Goal: Transaction & Acquisition: Purchase product/service

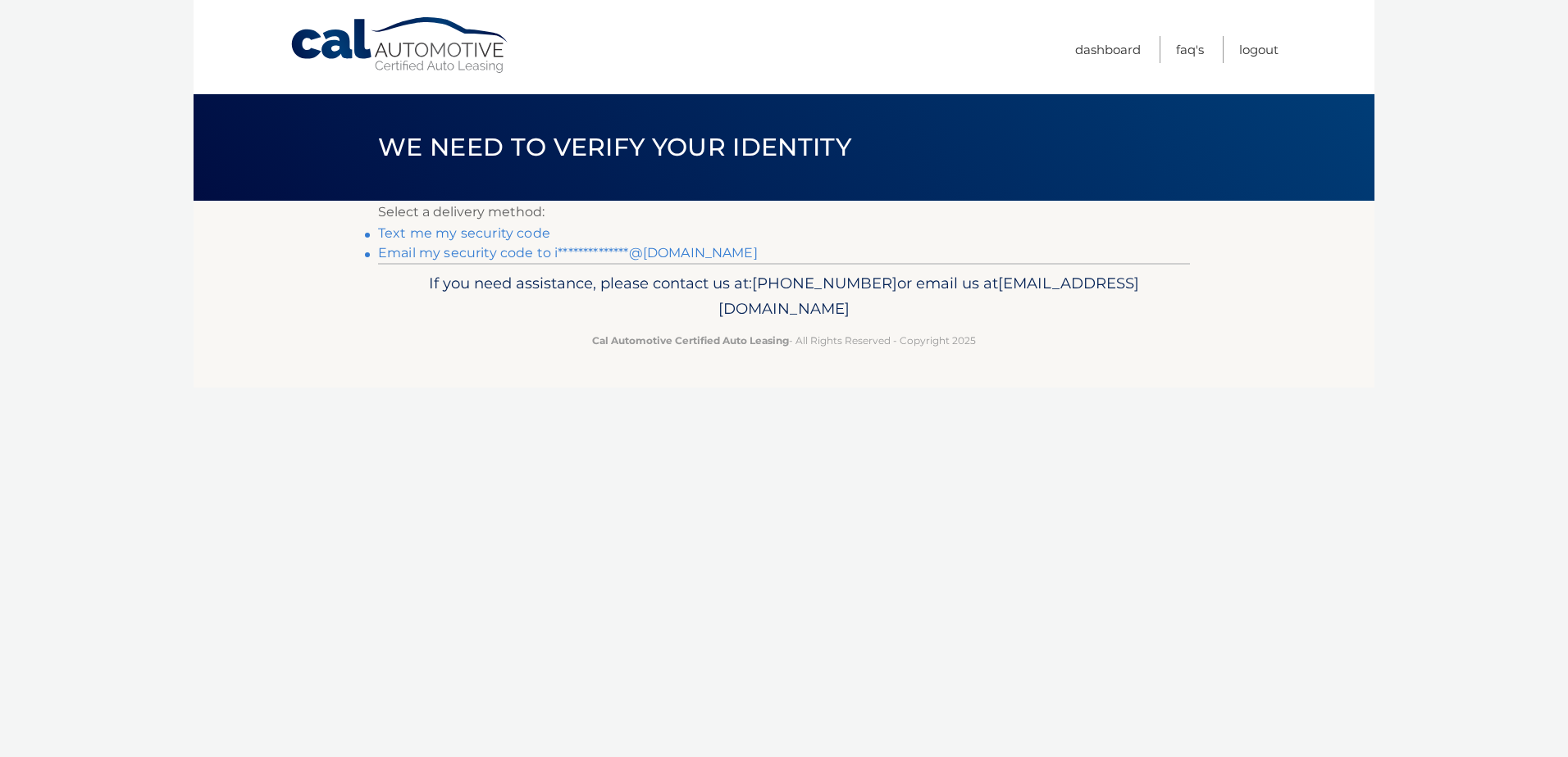
click at [485, 247] on link "**********" at bounding box center [567, 253] width 380 height 16
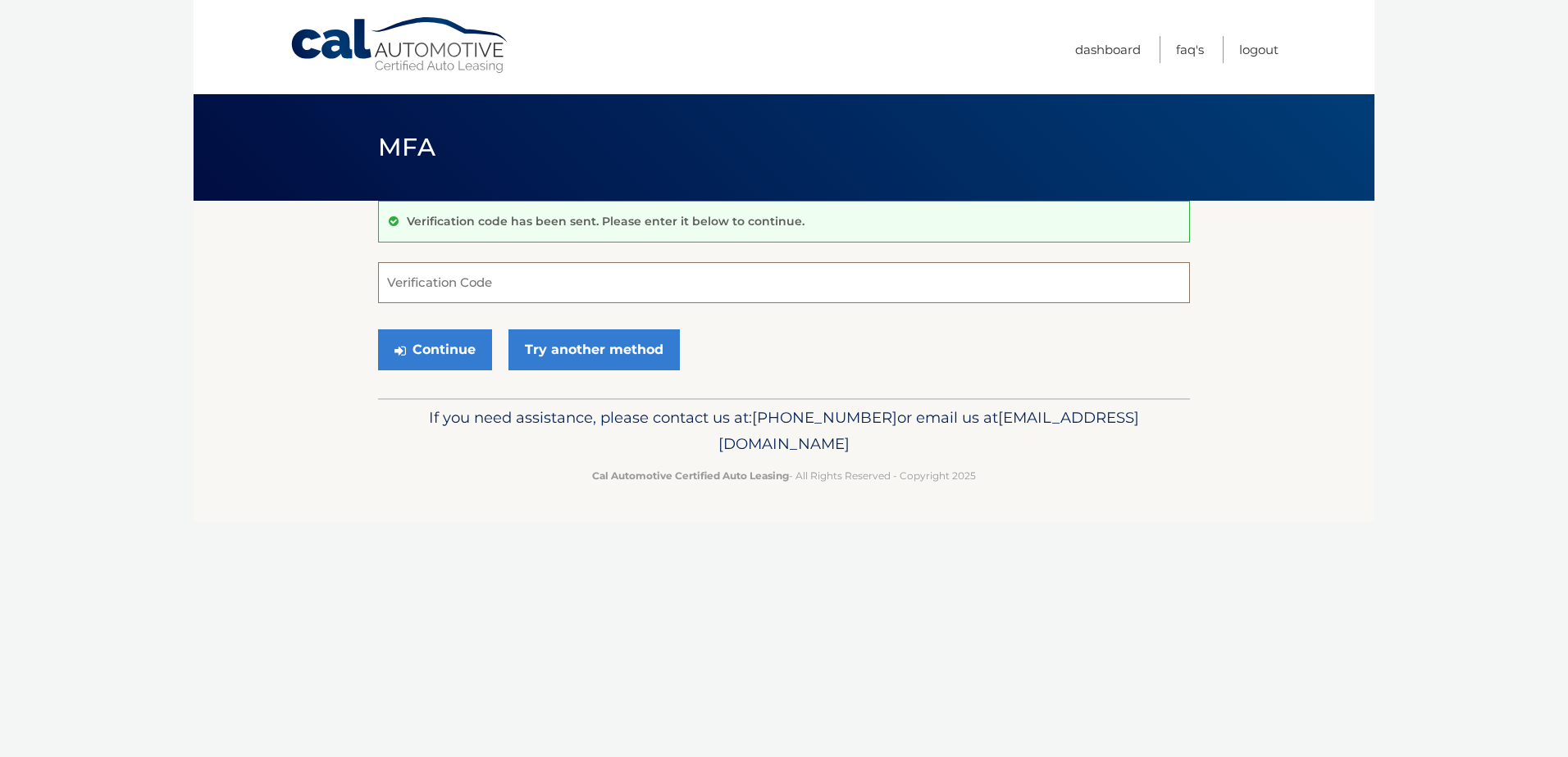
click at [652, 273] on input "Verification Code" at bounding box center [783, 283] width 812 height 41
click at [459, 354] on button "Continue" at bounding box center [435, 350] width 114 height 41
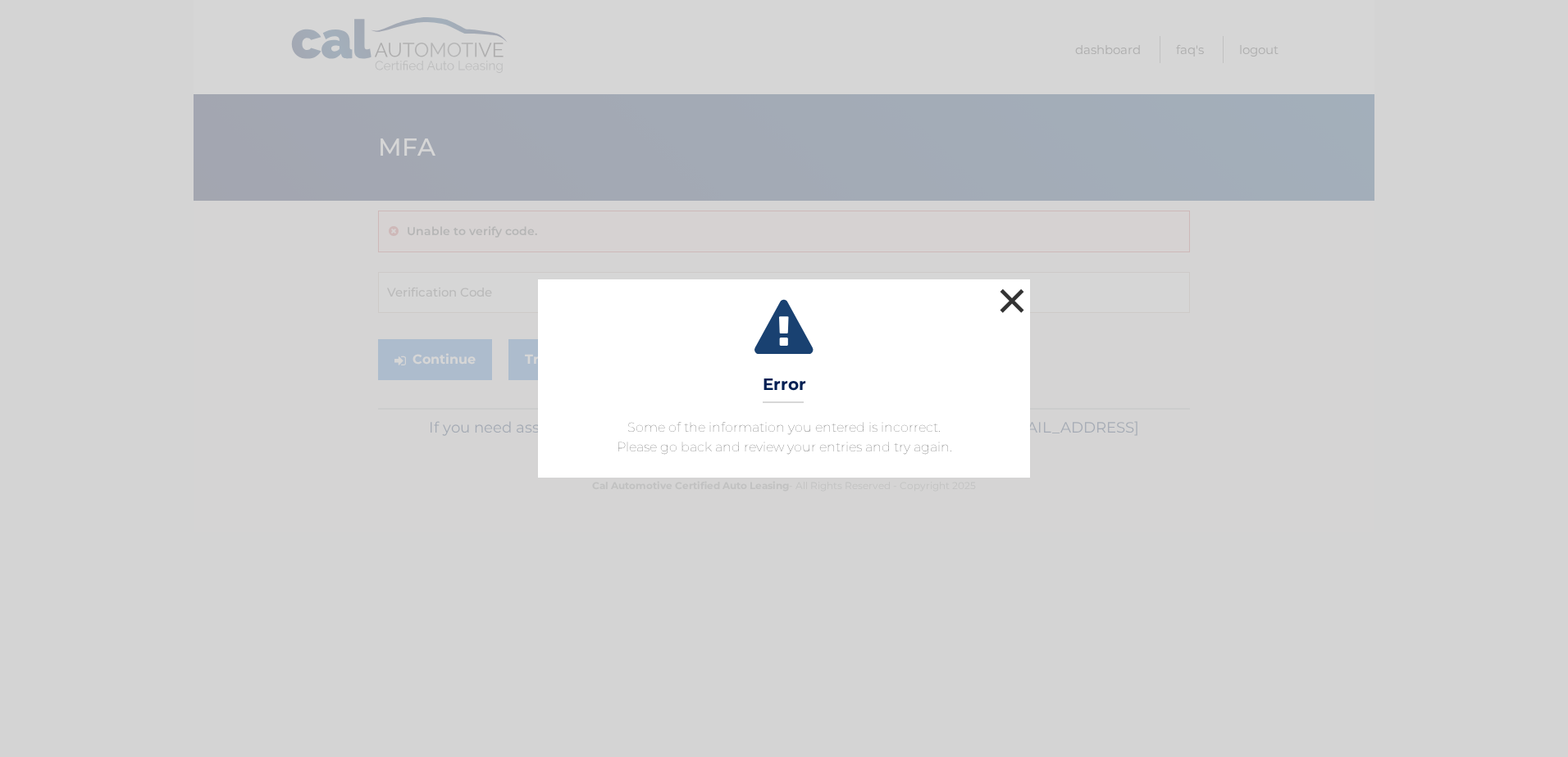
click at [1017, 300] on button "×" at bounding box center [1012, 301] width 33 height 33
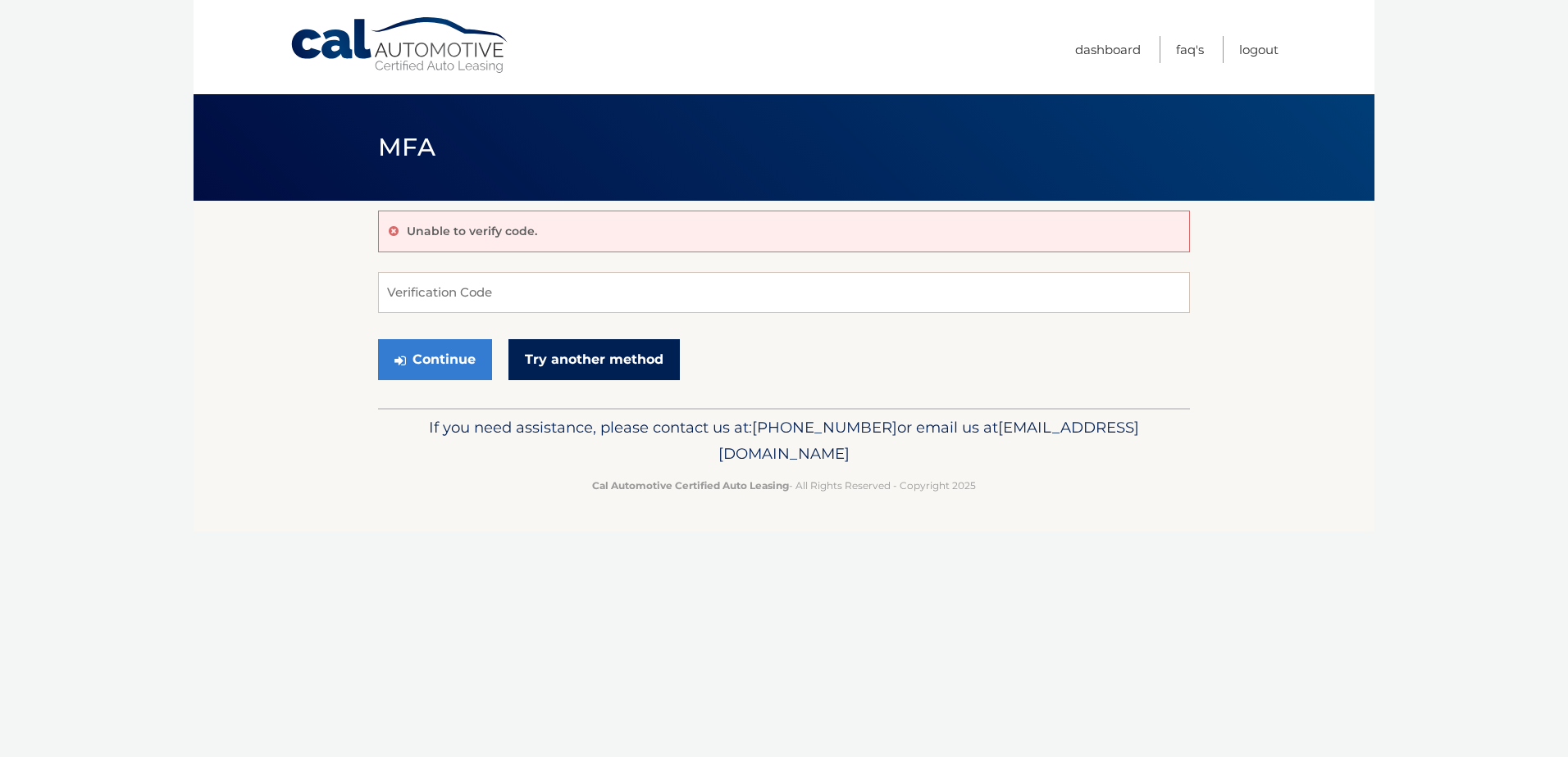
click at [565, 363] on link "Try another method" at bounding box center [594, 359] width 171 height 41
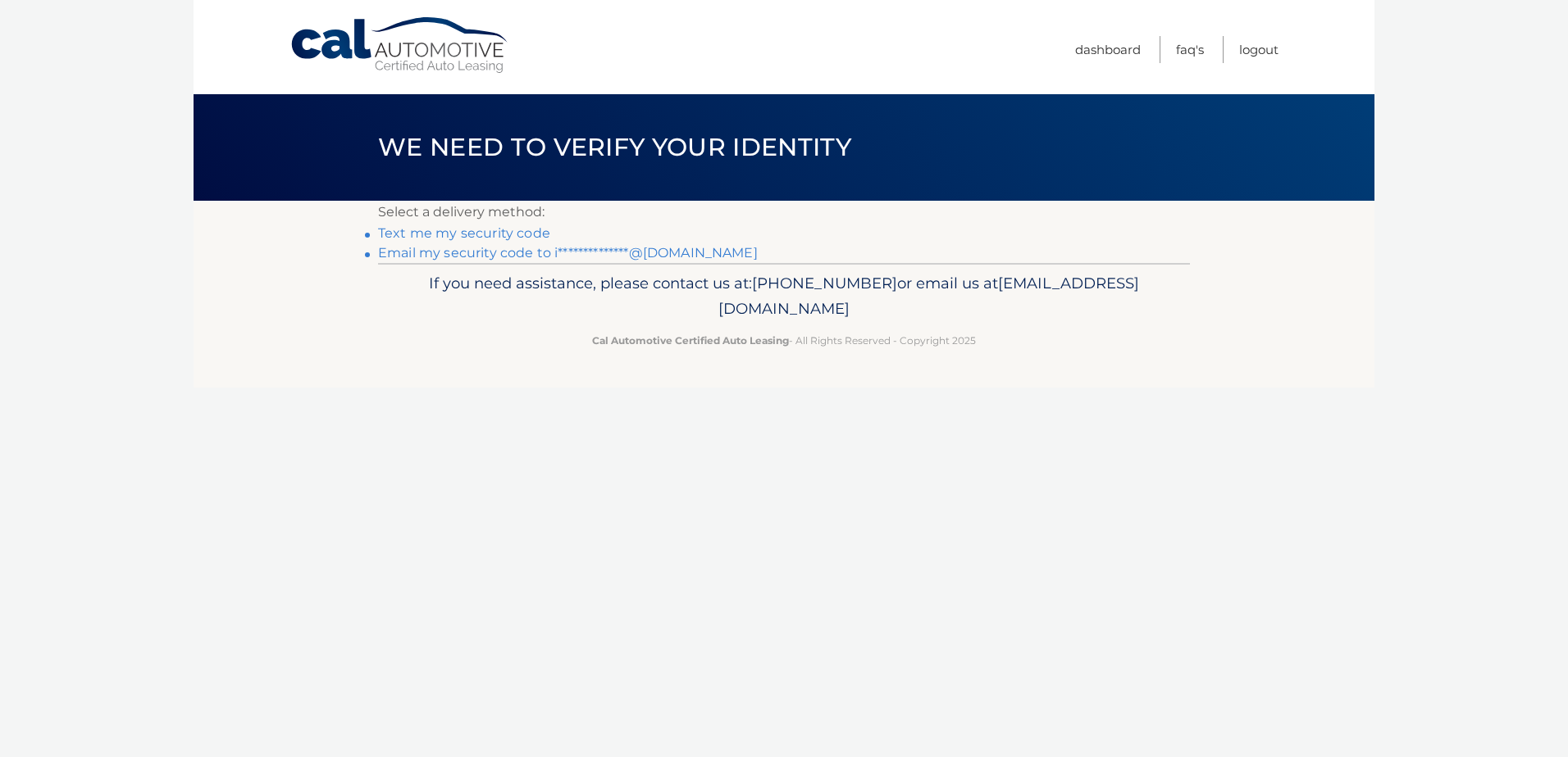
click at [434, 238] on link "Text me my security code" at bounding box center [463, 232] width 172 height 16
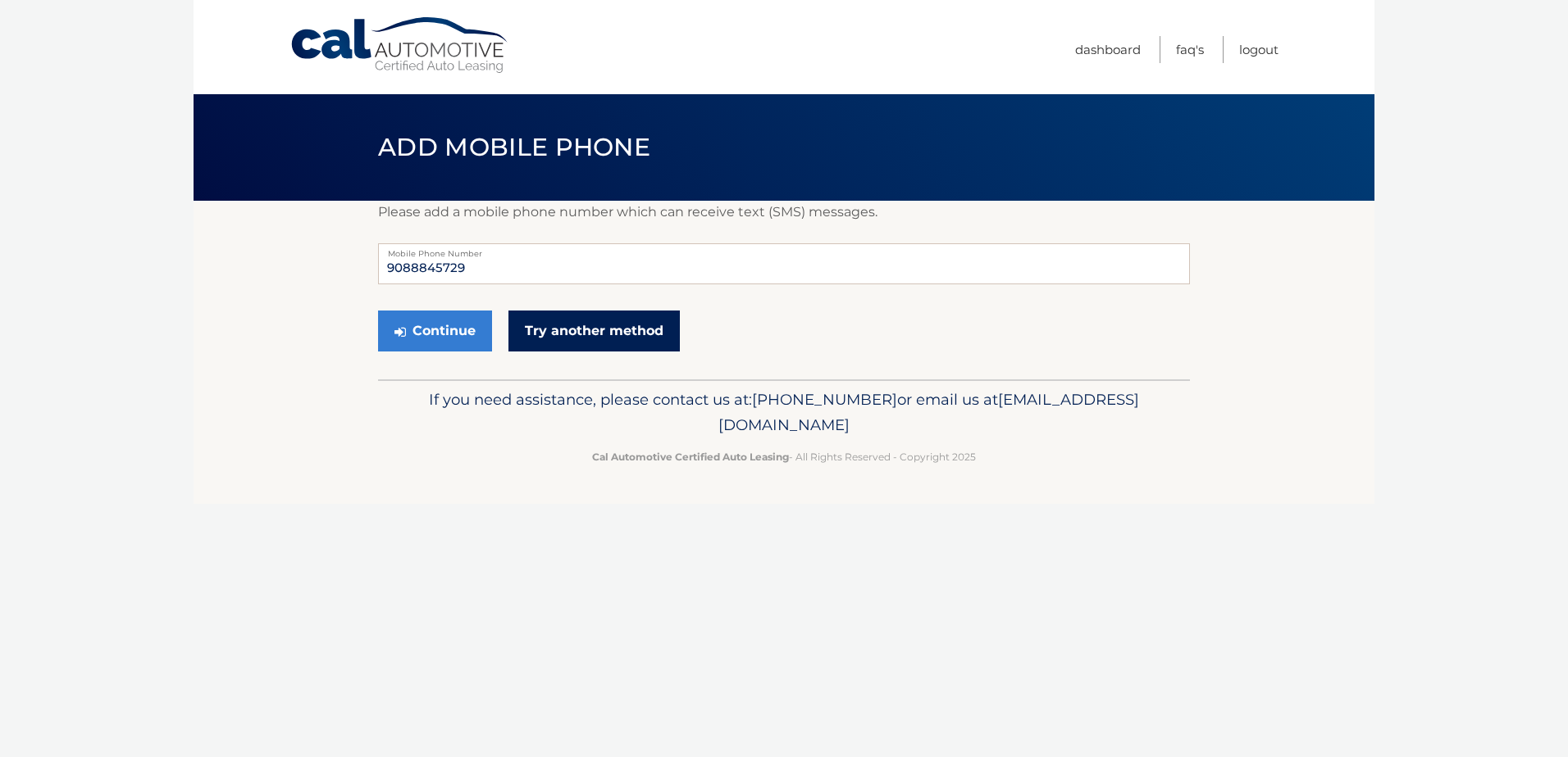
click at [562, 335] on link "Try another method" at bounding box center [594, 331] width 171 height 41
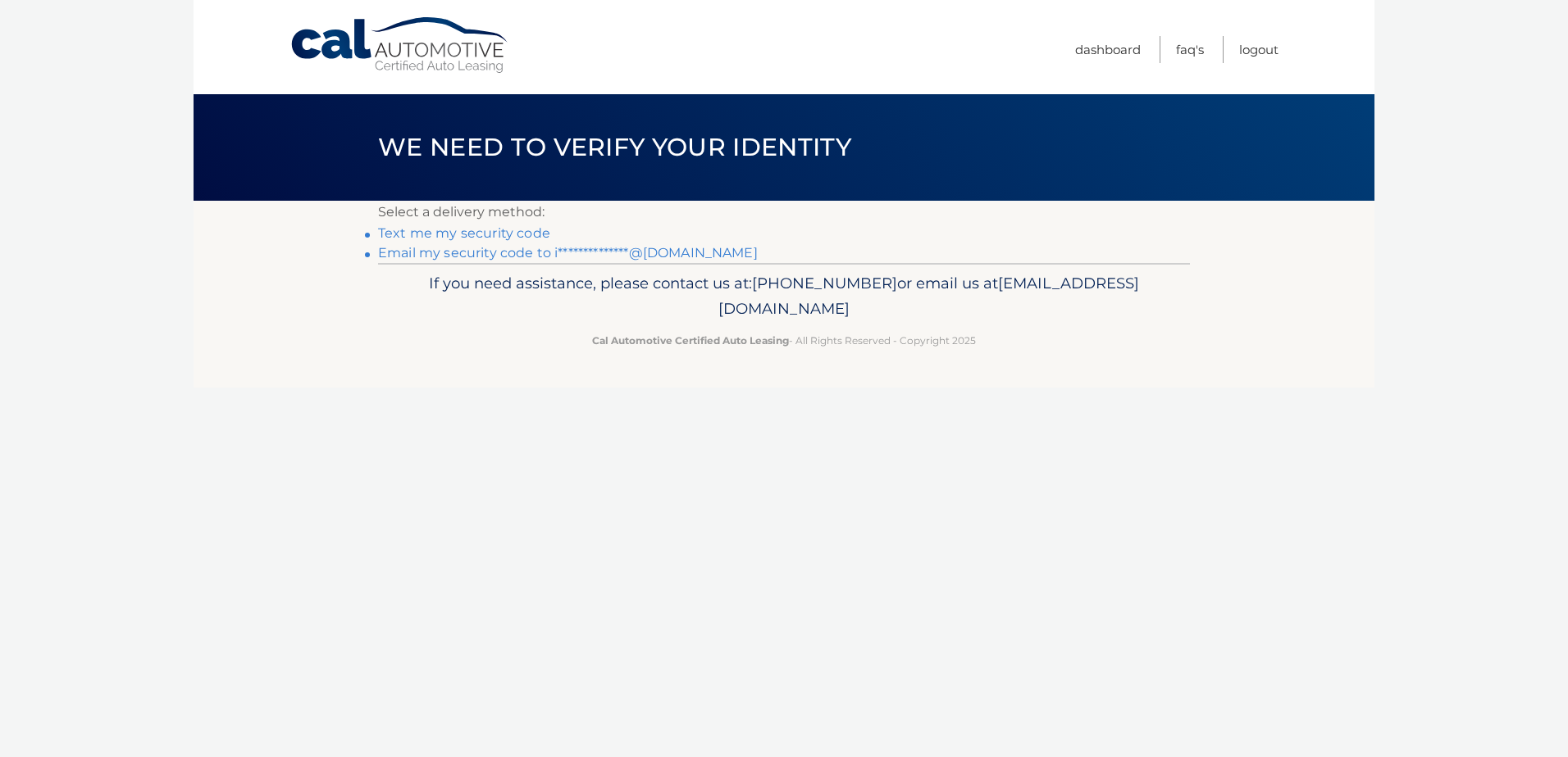
click at [459, 253] on link "**********" at bounding box center [567, 253] width 380 height 16
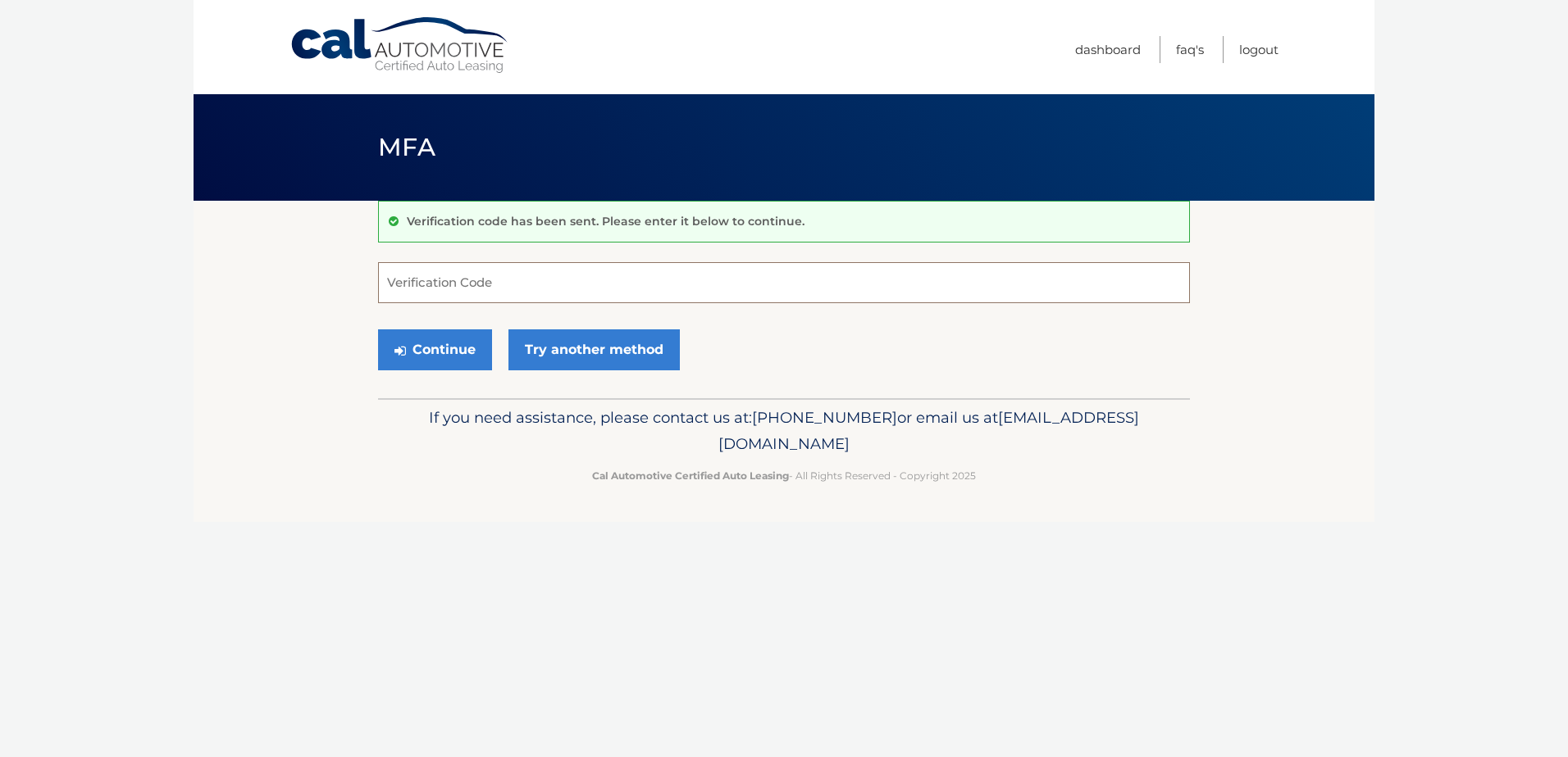
click at [566, 301] on input "Verification Code" at bounding box center [783, 283] width 812 height 41
click at [607, 356] on link "Try another method" at bounding box center [594, 350] width 171 height 41
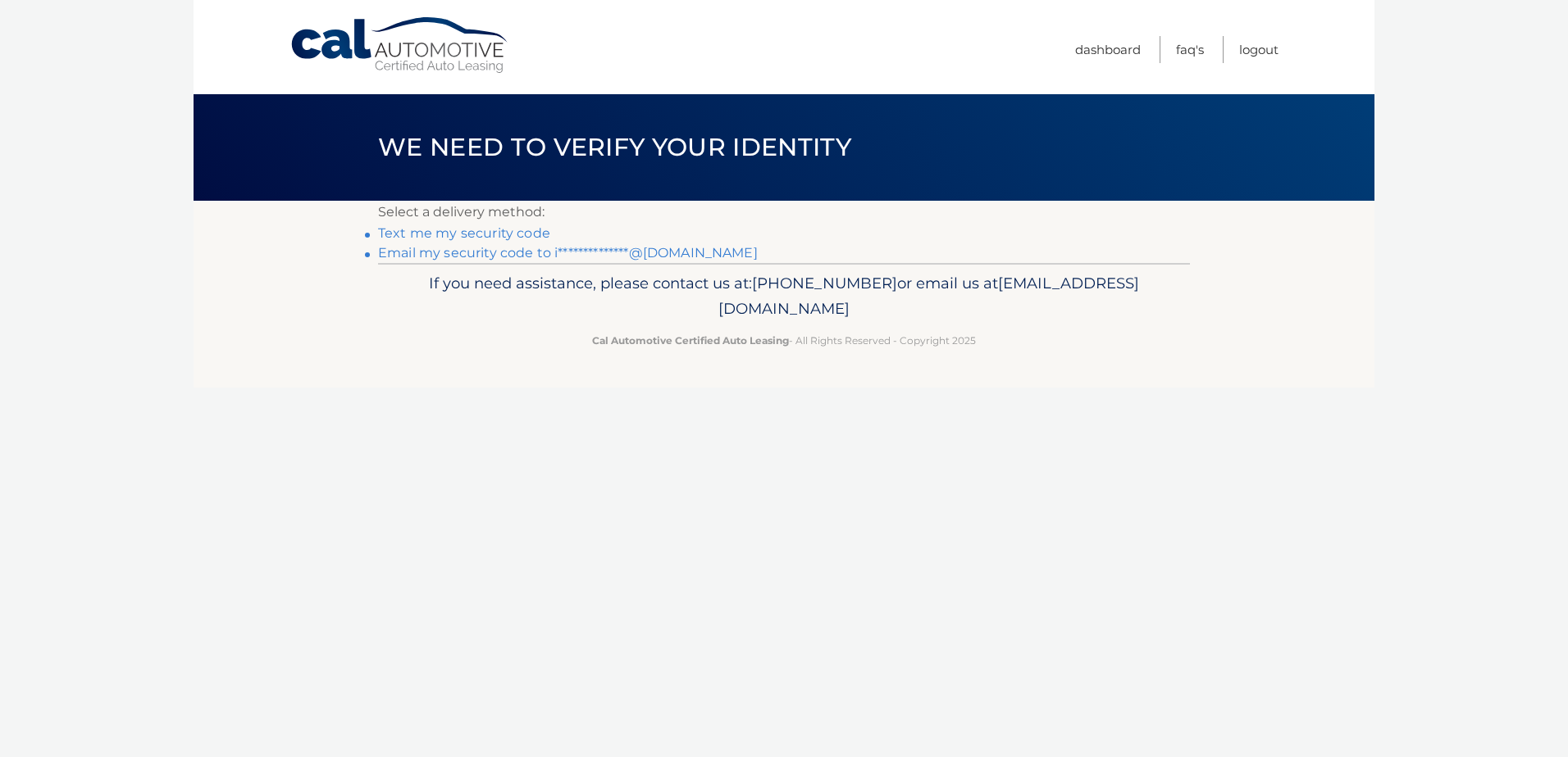
click at [474, 230] on link "Text me my security code" at bounding box center [463, 232] width 172 height 16
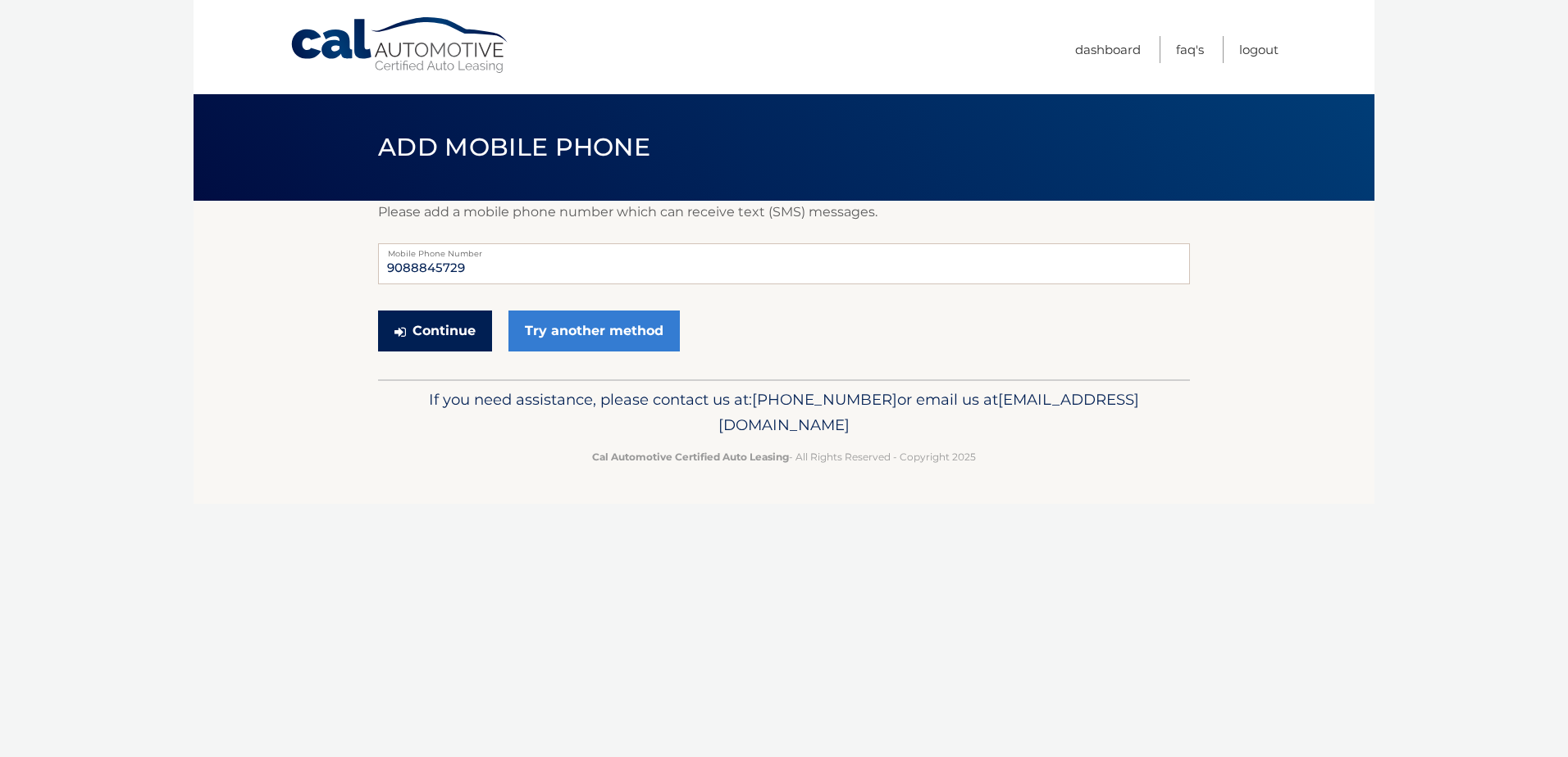
click at [460, 324] on button "Continue" at bounding box center [435, 331] width 114 height 41
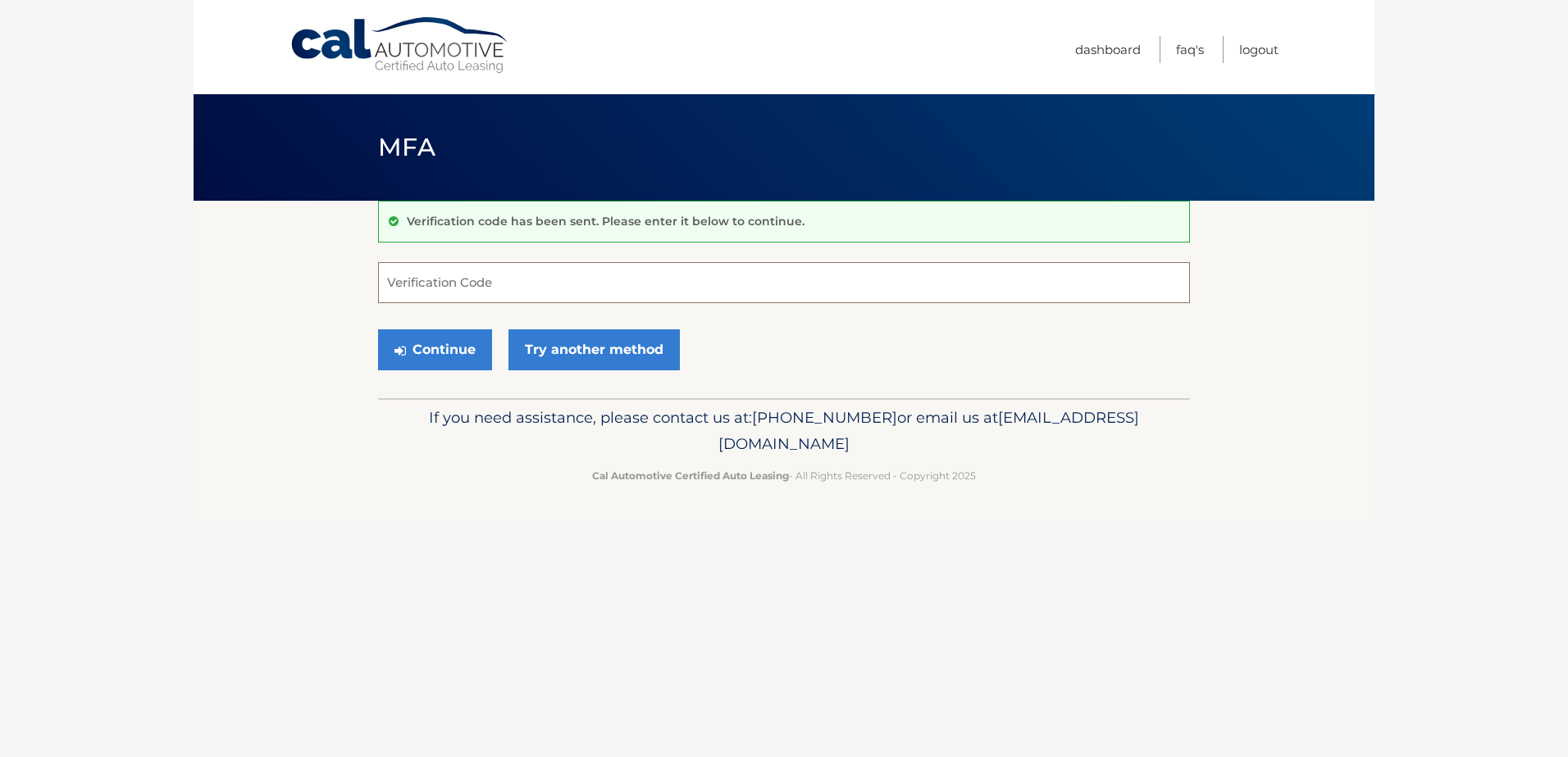
click at [526, 287] on input "Verification Code" at bounding box center [783, 283] width 812 height 41
type input "700784"
click at [468, 353] on button "Continue" at bounding box center [435, 350] width 114 height 41
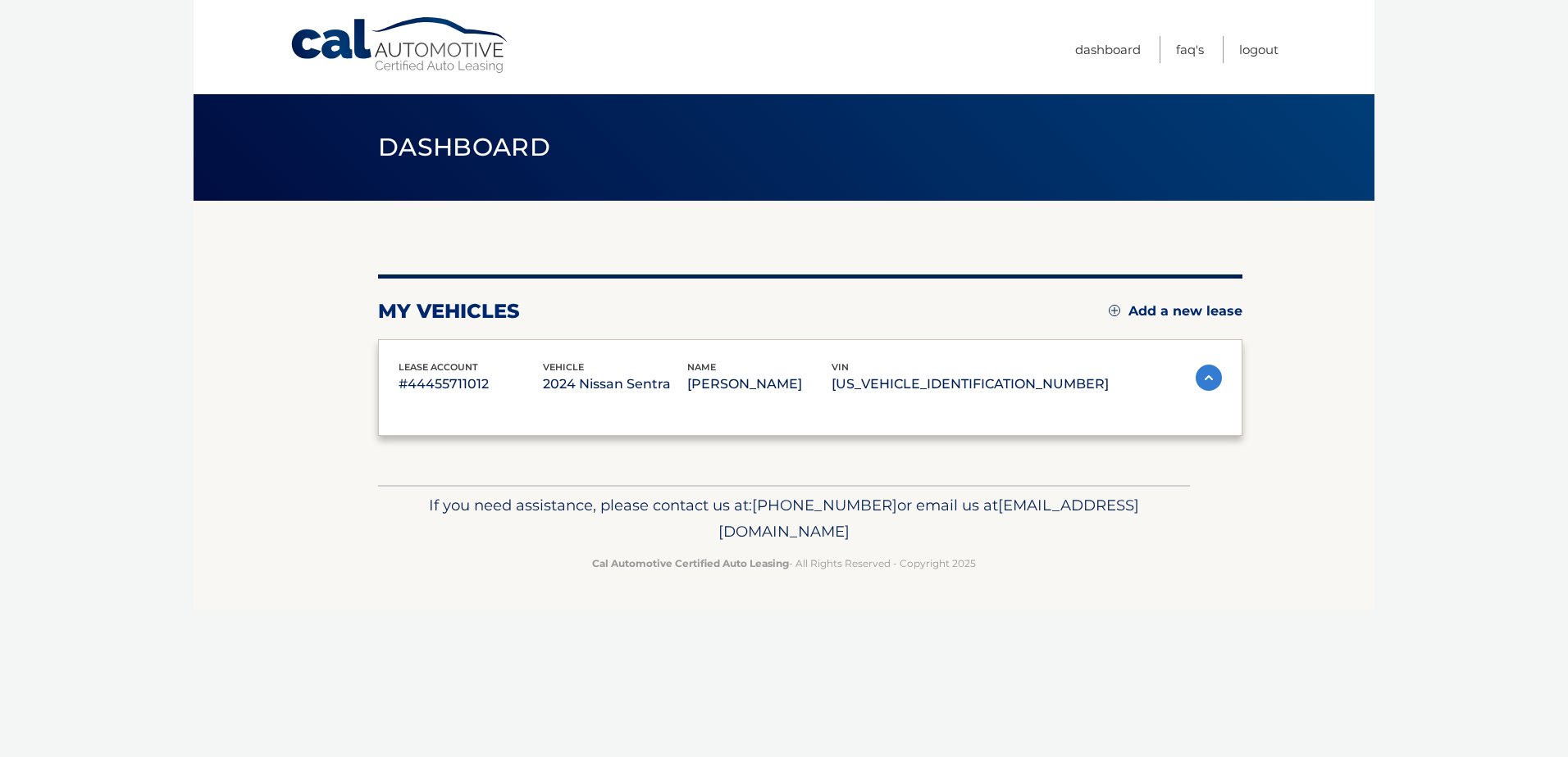
click at [449, 357] on div "lease account #44455711012 vehicle 2024 Nissan Sentra name FREDY VELEZ vin 3N1A…" at bounding box center [810, 388] width 864 height 97
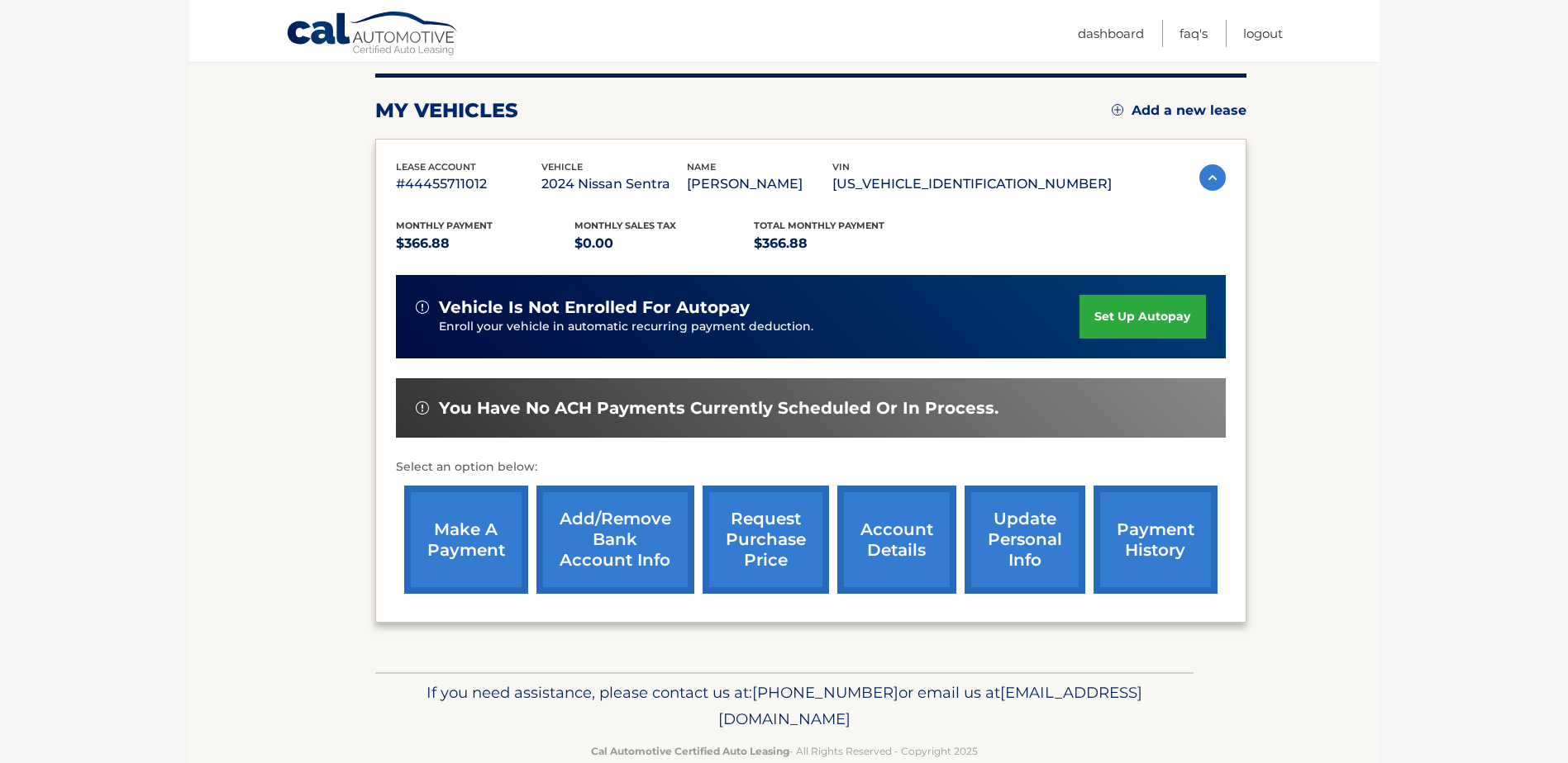
scroll to position [238, 0]
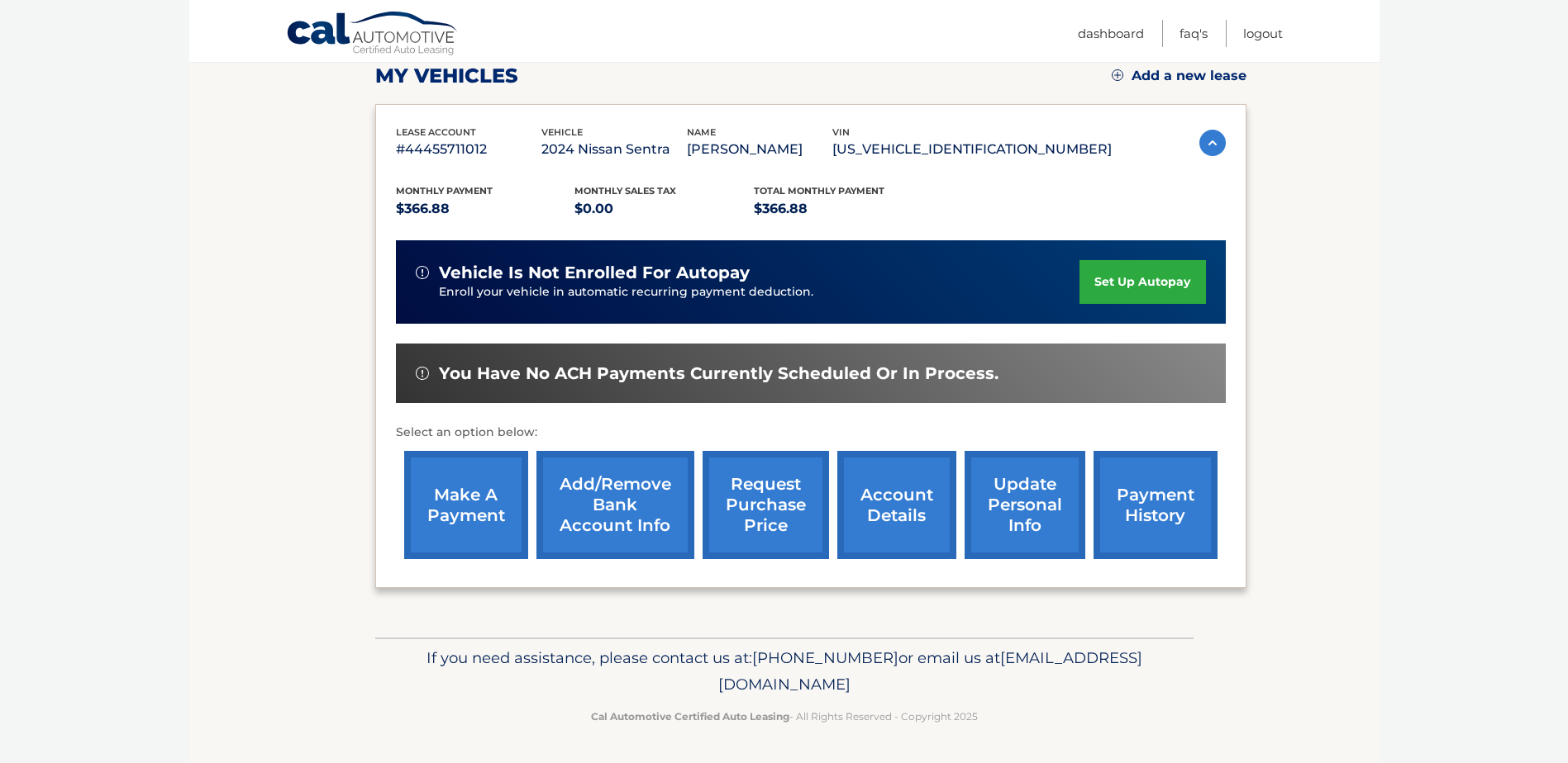
click at [477, 520] on link "make a payment" at bounding box center [466, 505] width 124 height 108
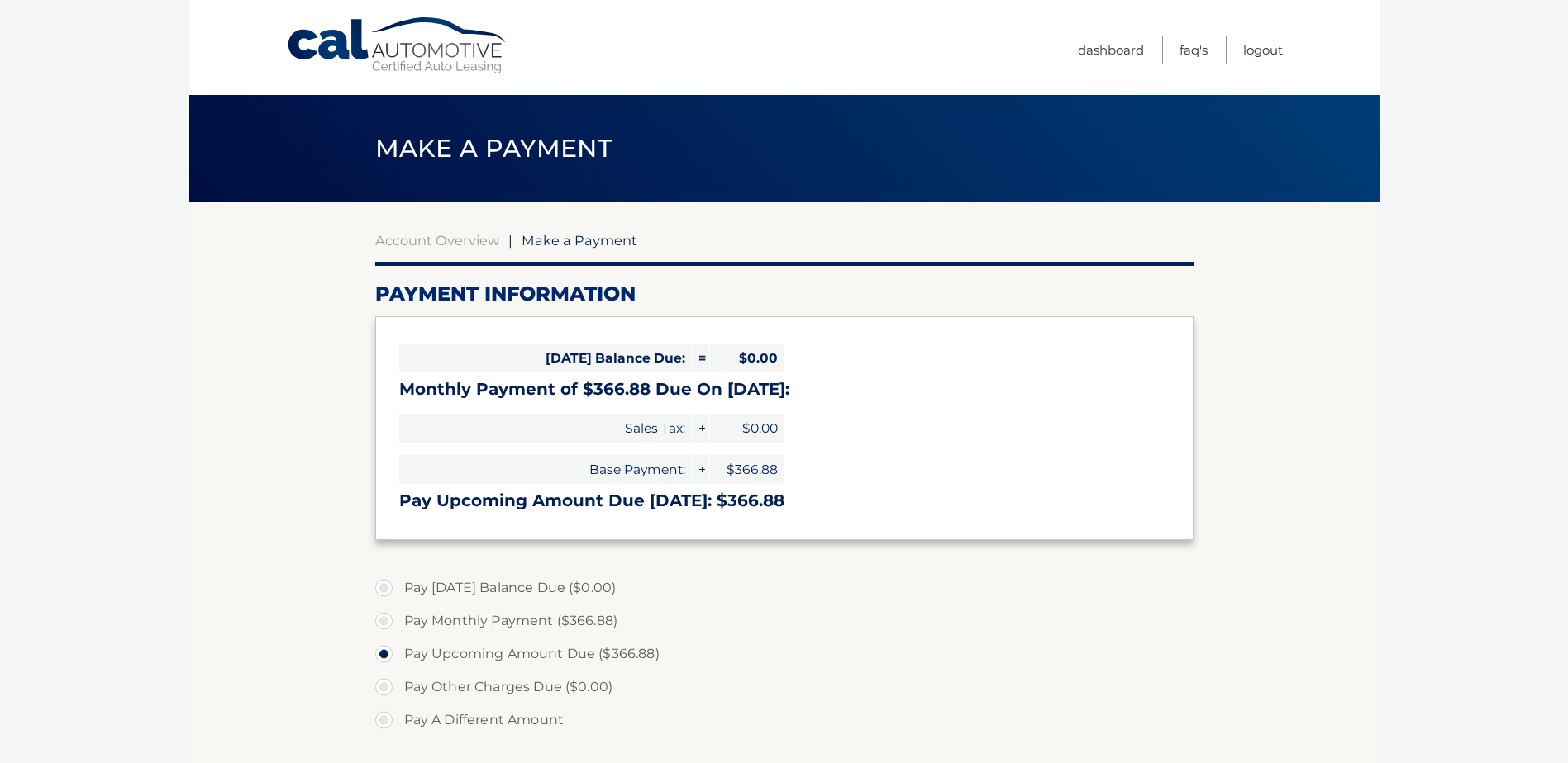
select select "ZDBiNmY0MDctMDUzNS00ZDU2LWI4MzktNjk0YTdiNTNmMjdi"
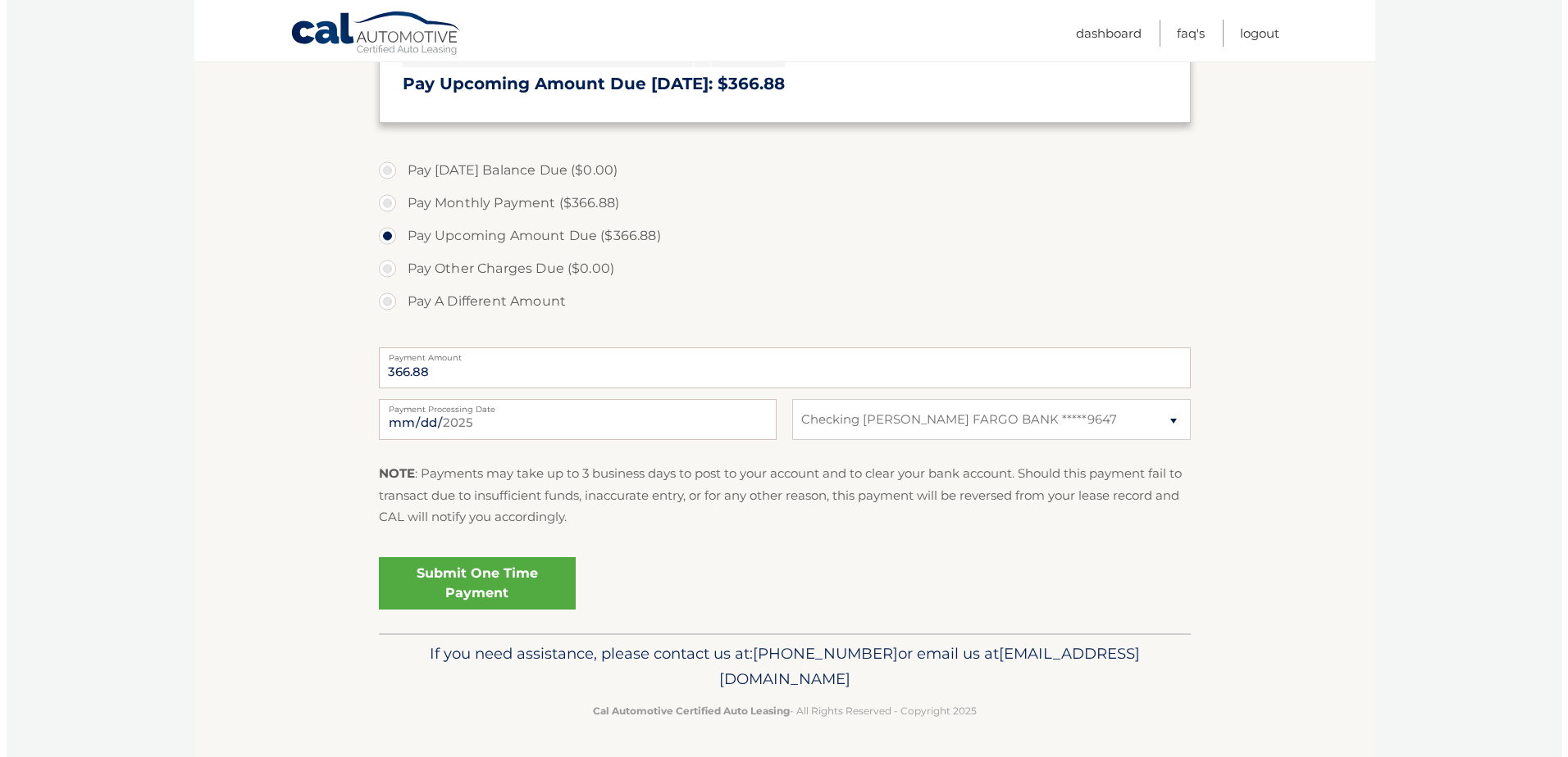
scroll to position [414, 0]
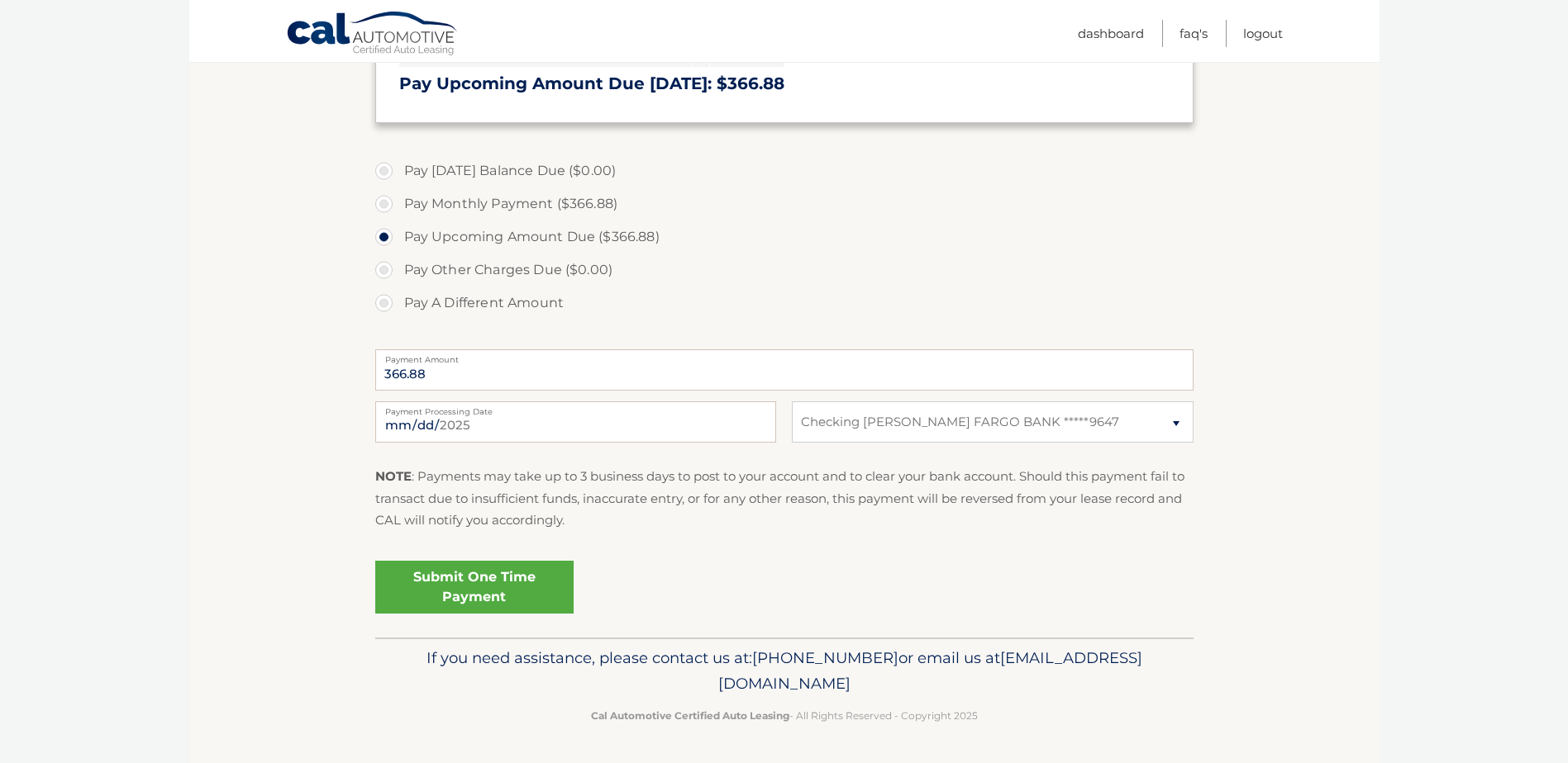
click at [496, 576] on link "Submit One Time Payment" at bounding box center [474, 587] width 198 height 53
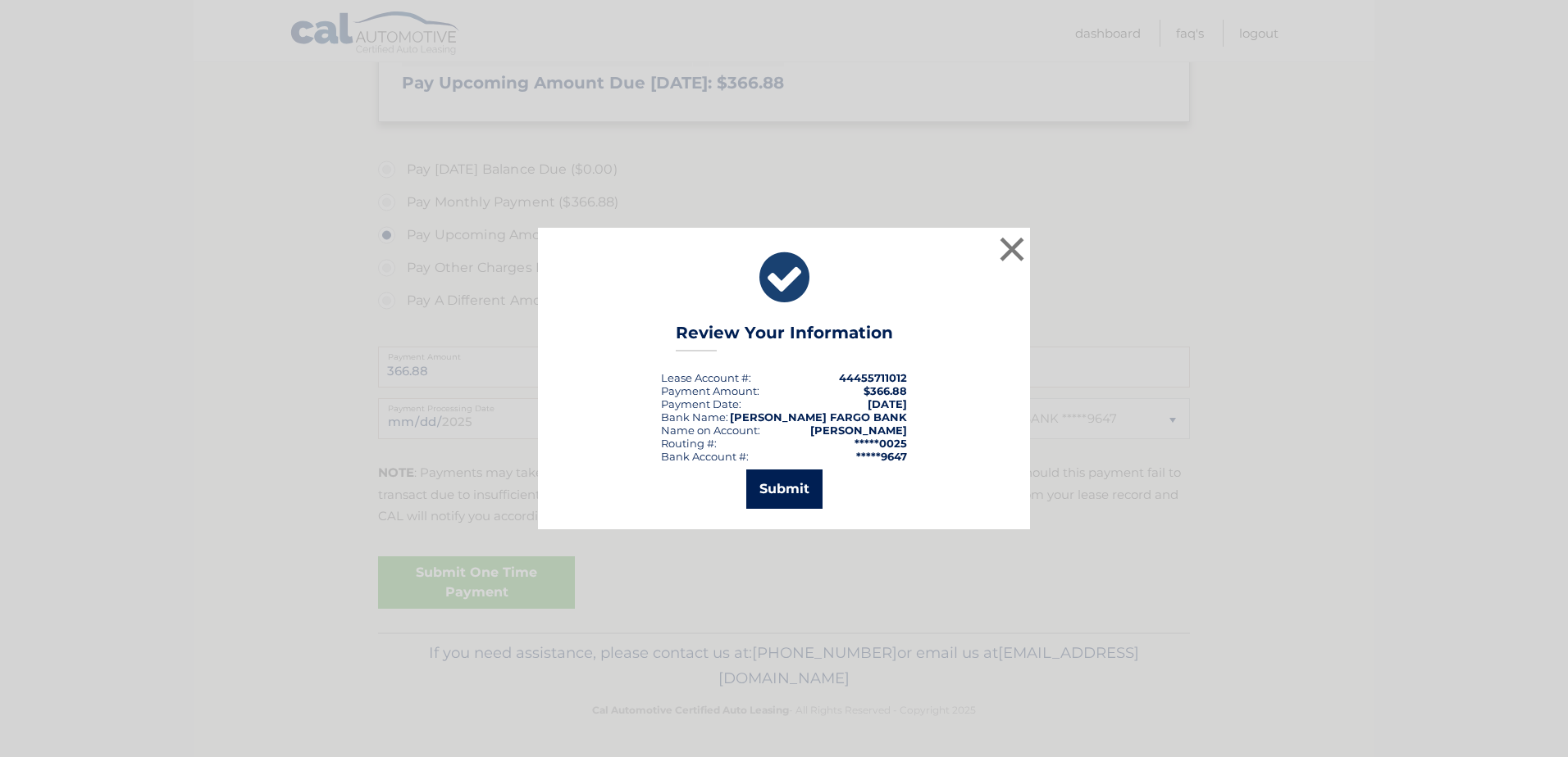
click at [779, 482] on button "Submit" at bounding box center [784, 489] width 76 height 40
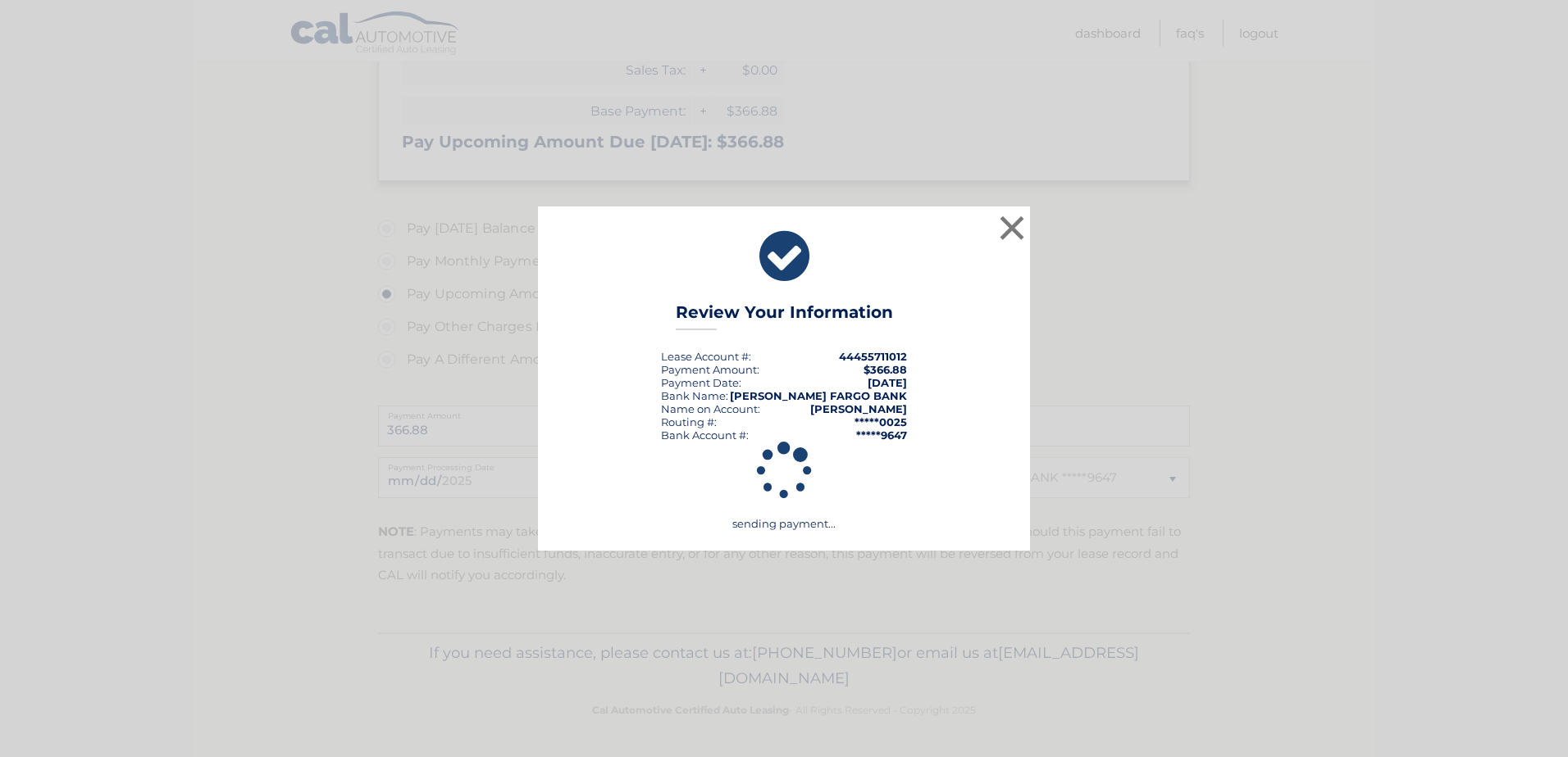
scroll to position [355, 0]
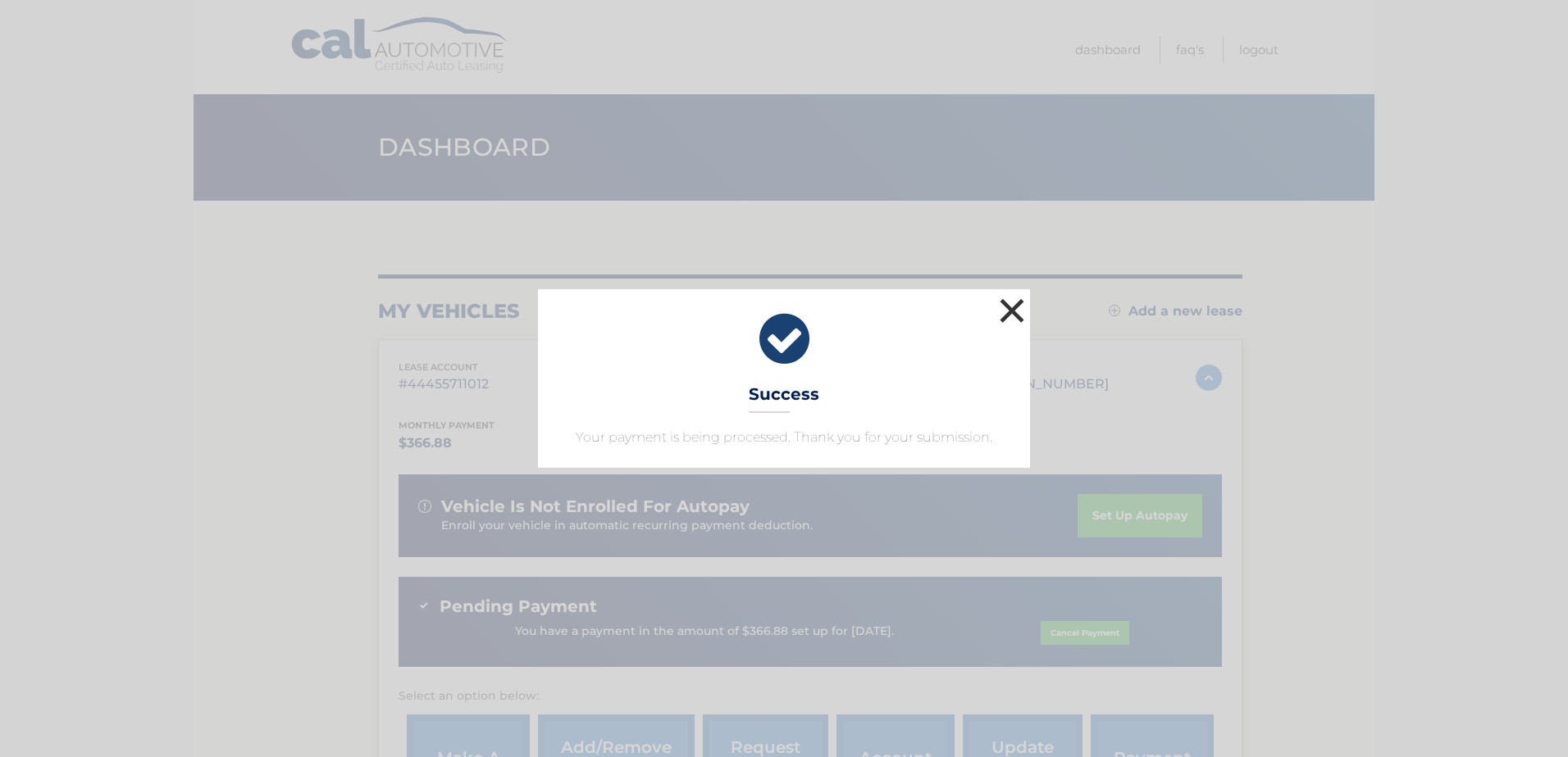
click at [1014, 300] on button "×" at bounding box center [1012, 311] width 33 height 33
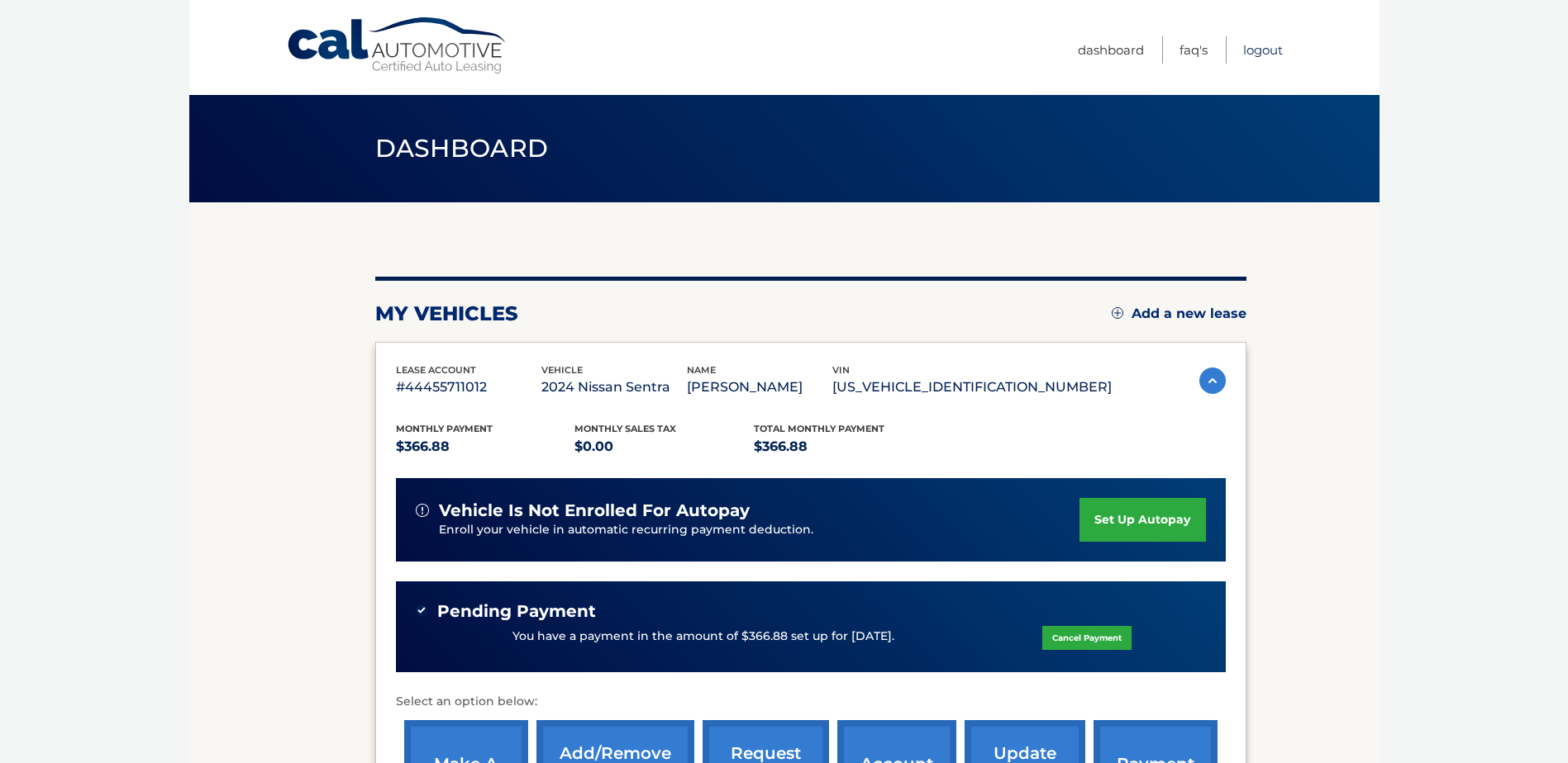
click at [1272, 47] on link "Logout" at bounding box center [1262, 49] width 40 height 27
